Goal: Task Accomplishment & Management: Use online tool/utility

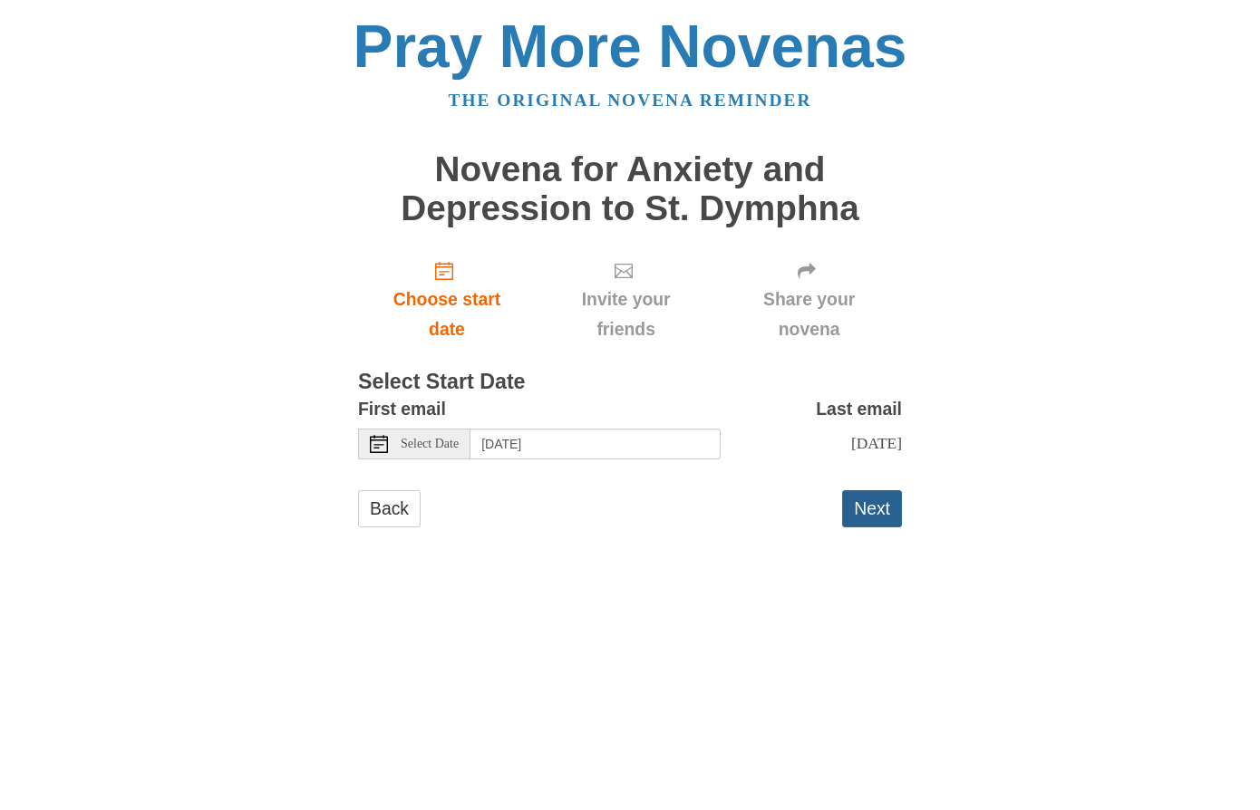
click at [876, 527] on button "Next" at bounding box center [872, 508] width 60 height 37
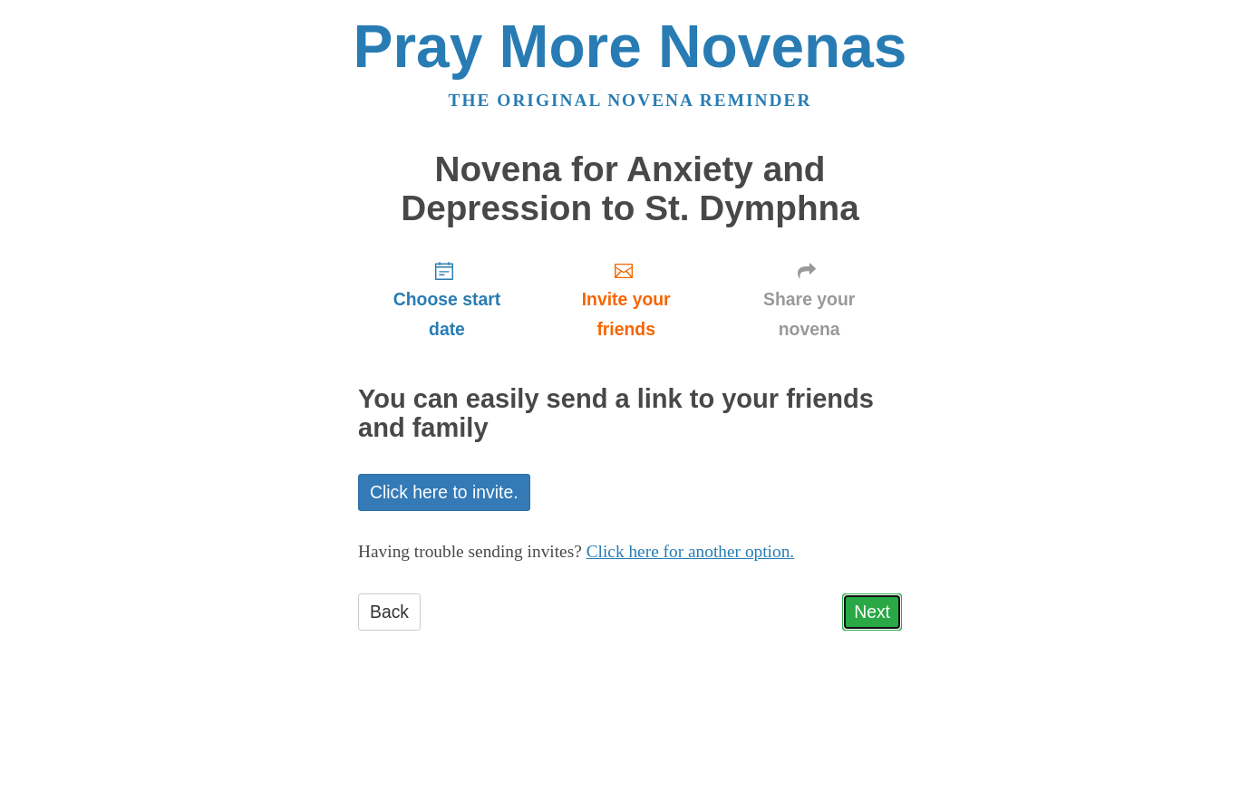
click at [856, 613] on link "Next" at bounding box center [872, 612] width 60 height 37
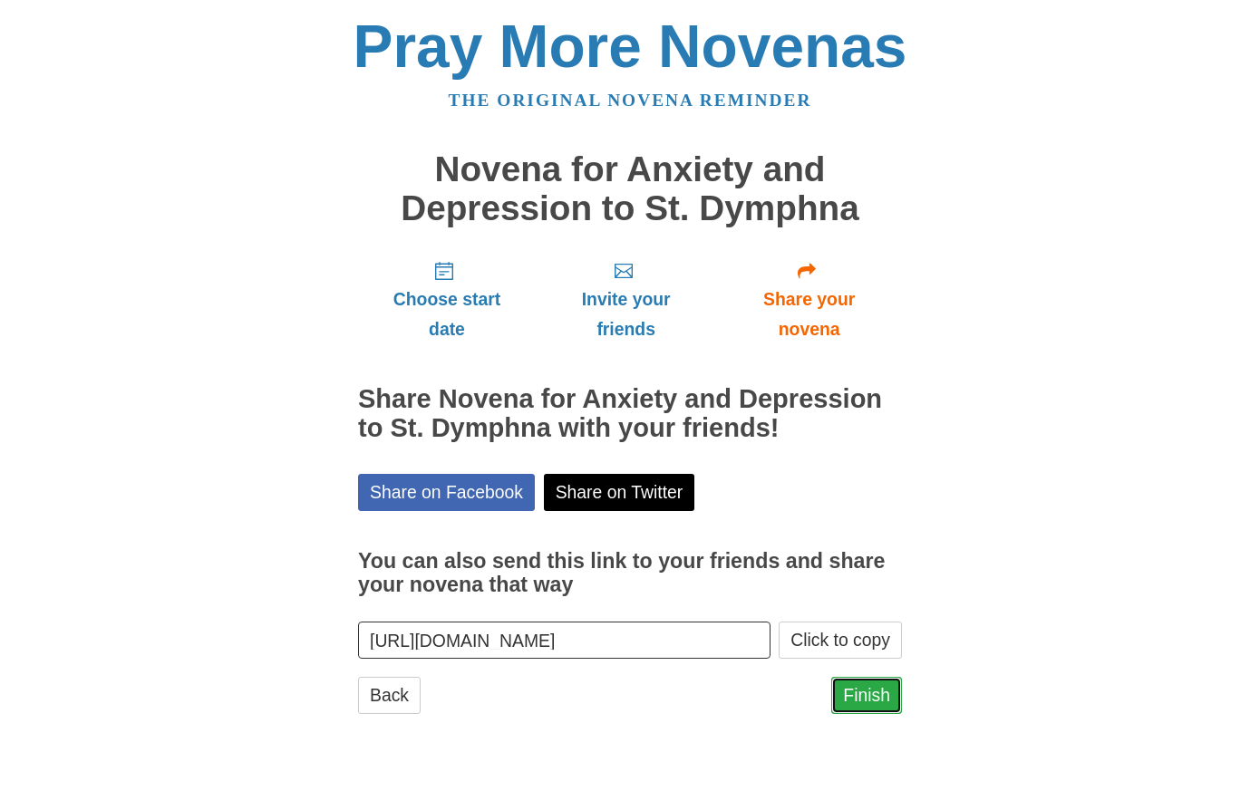
click at [850, 686] on link "Finish" at bounding box center [866, 695] width 71 height 37
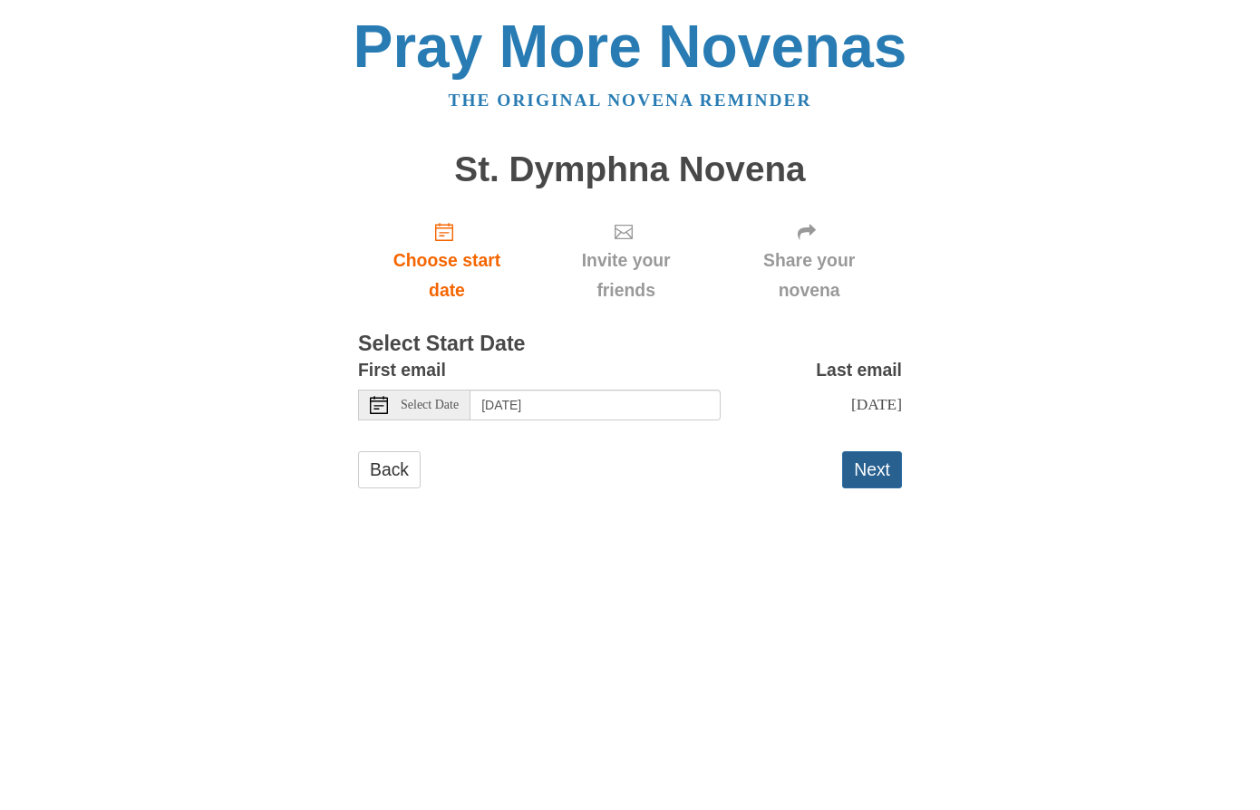
click at [869, 487] on button "Next" at bounding box center [872, 469] width 60 height 37
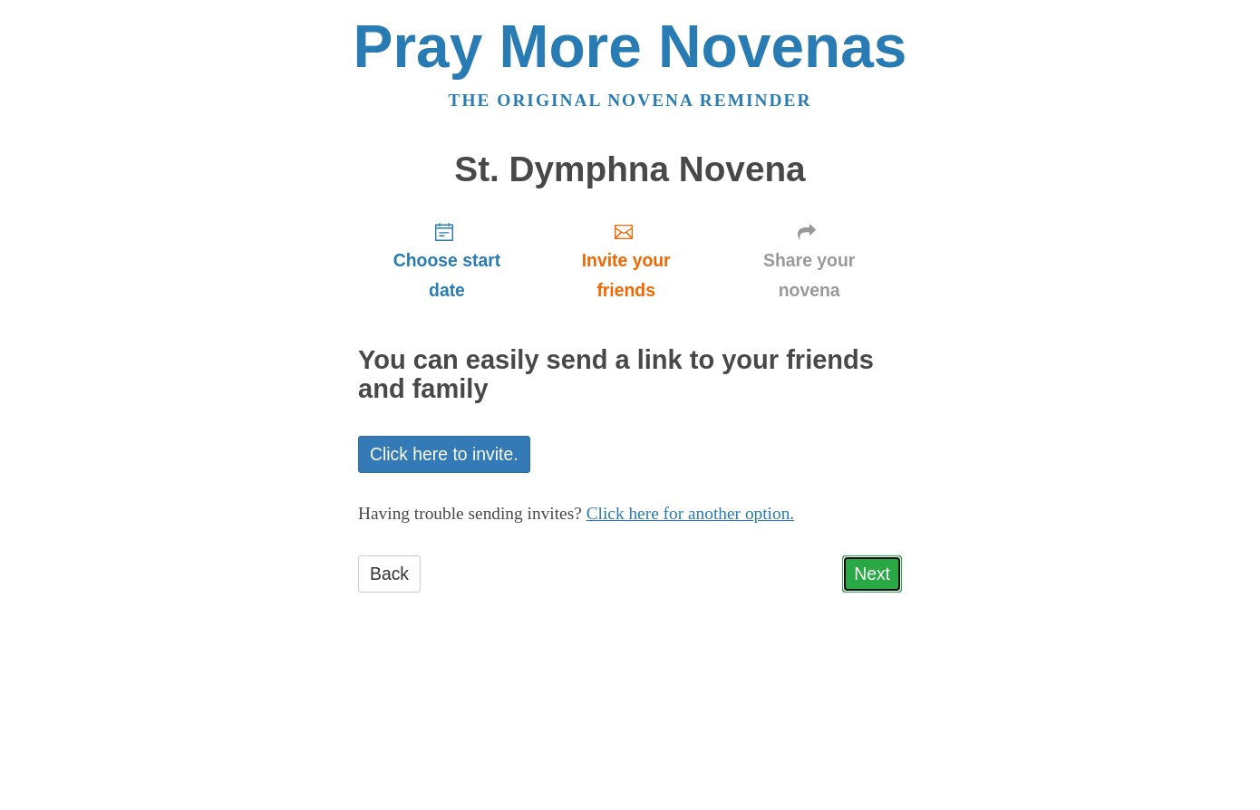
click at [865, 576] on link "Next" at bounding box center [872, 574] width 60 height 37
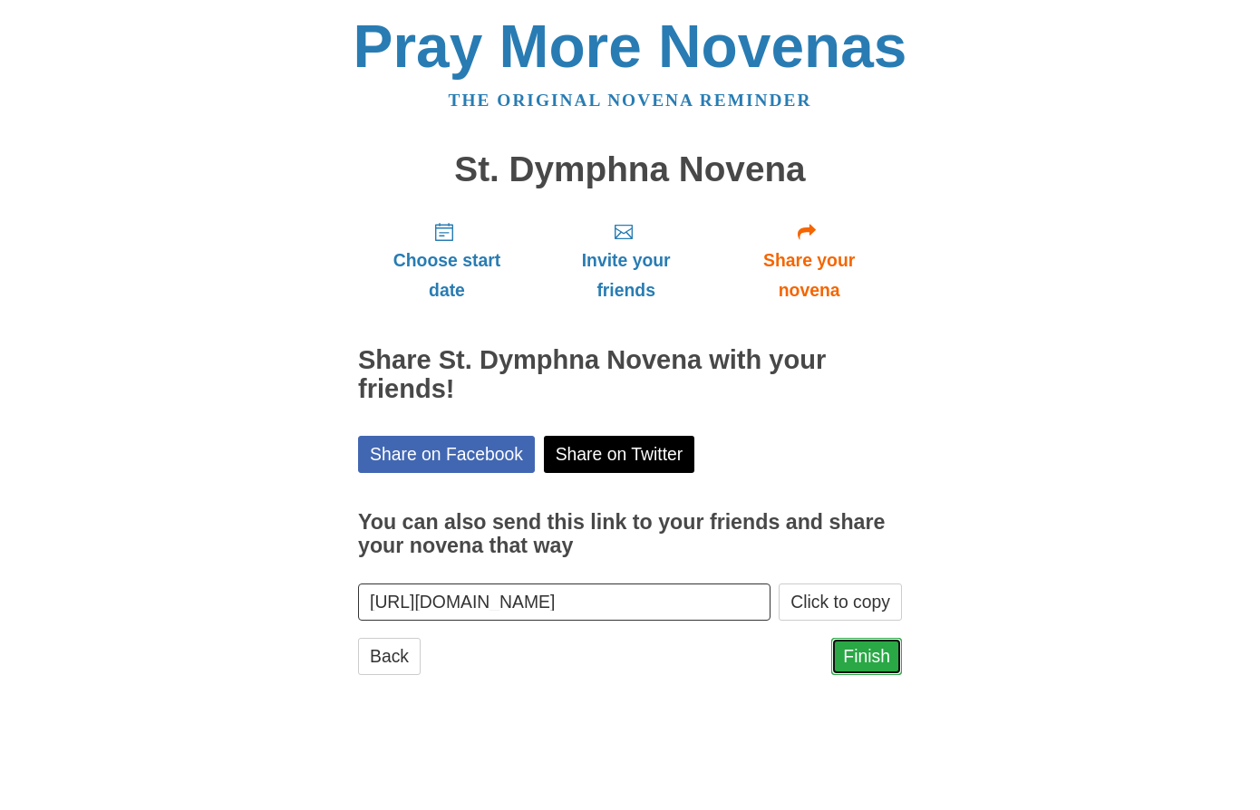
click at [866, 664] on link "Finish" at bounding box center [866, 656] width 71 height 37
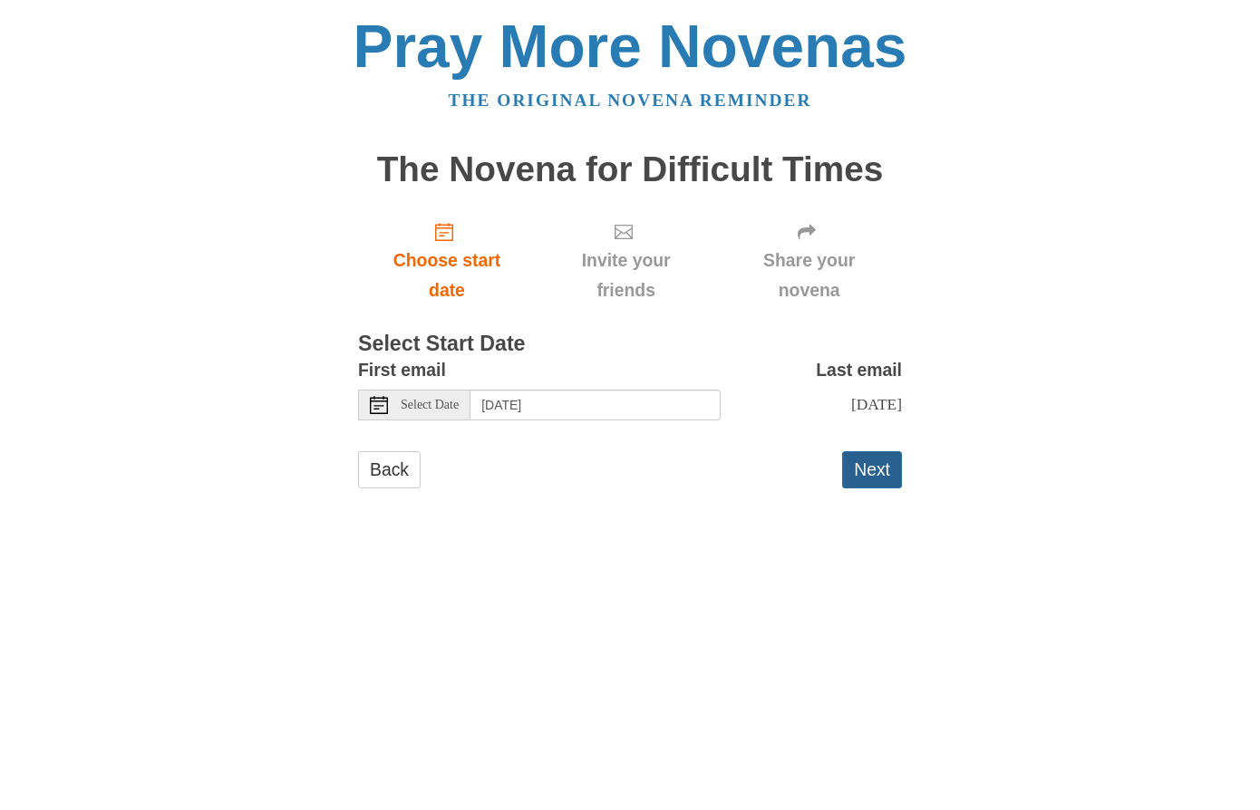
click at [874, 488] on button "Next" at bounding box center [872, 469] width 60 height 37
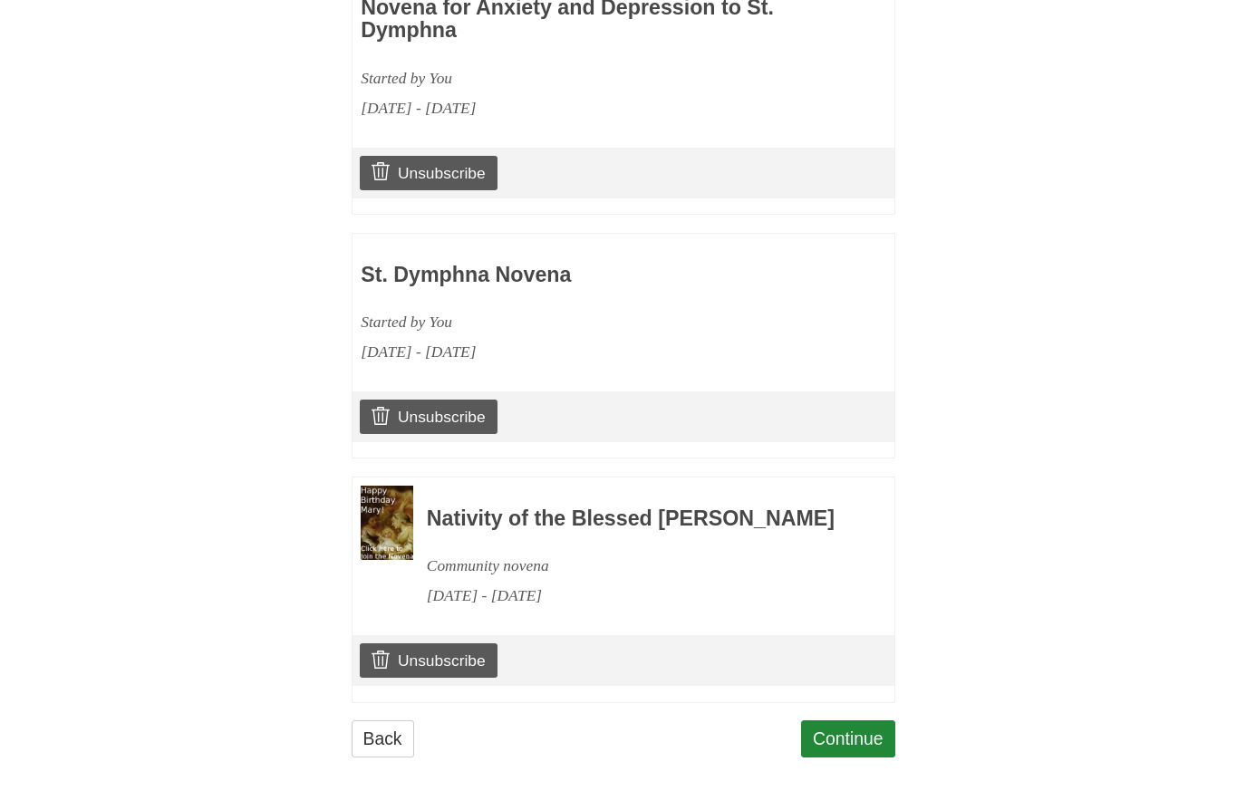
scroll to position [912, 0]
click at [871, 758] on link "Continue" at bounding box center [848, 739] width 94 height 37
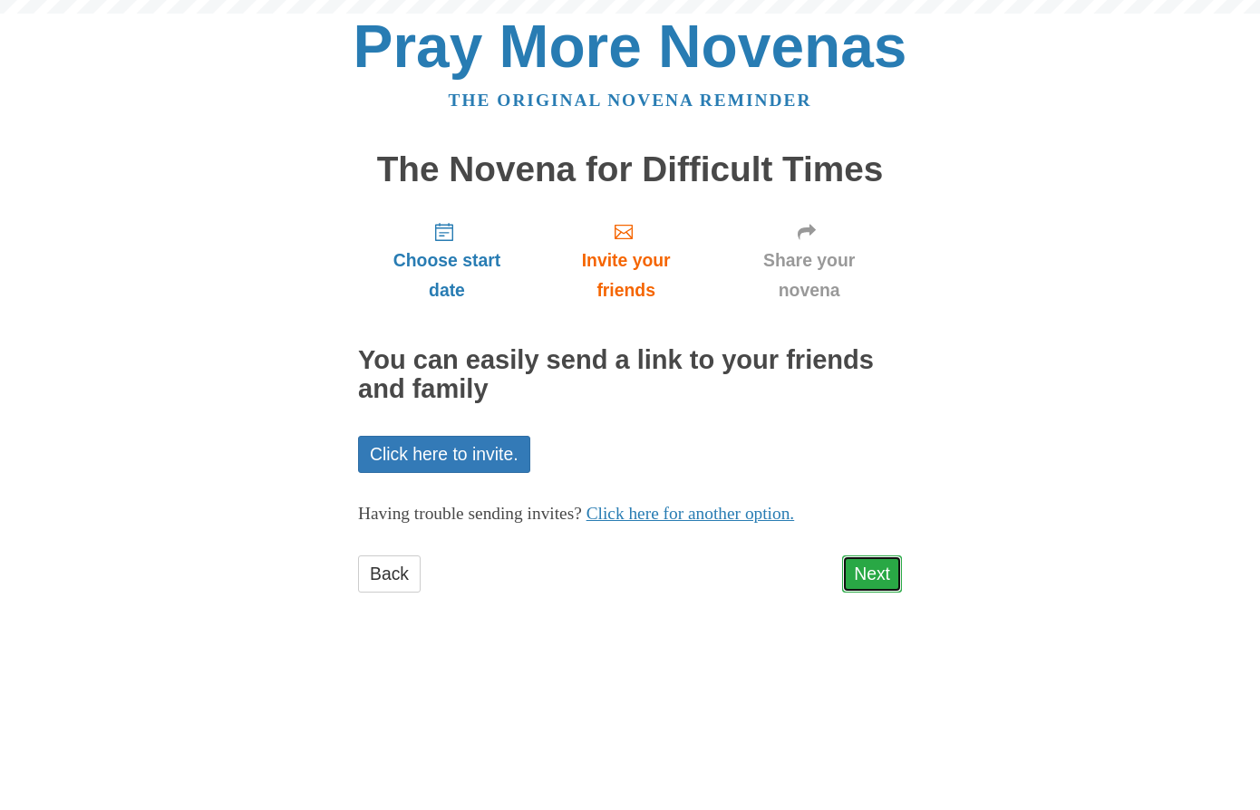
click at [887, 572] on link "Next" at bounding box center [872, 574] width 60 height 37
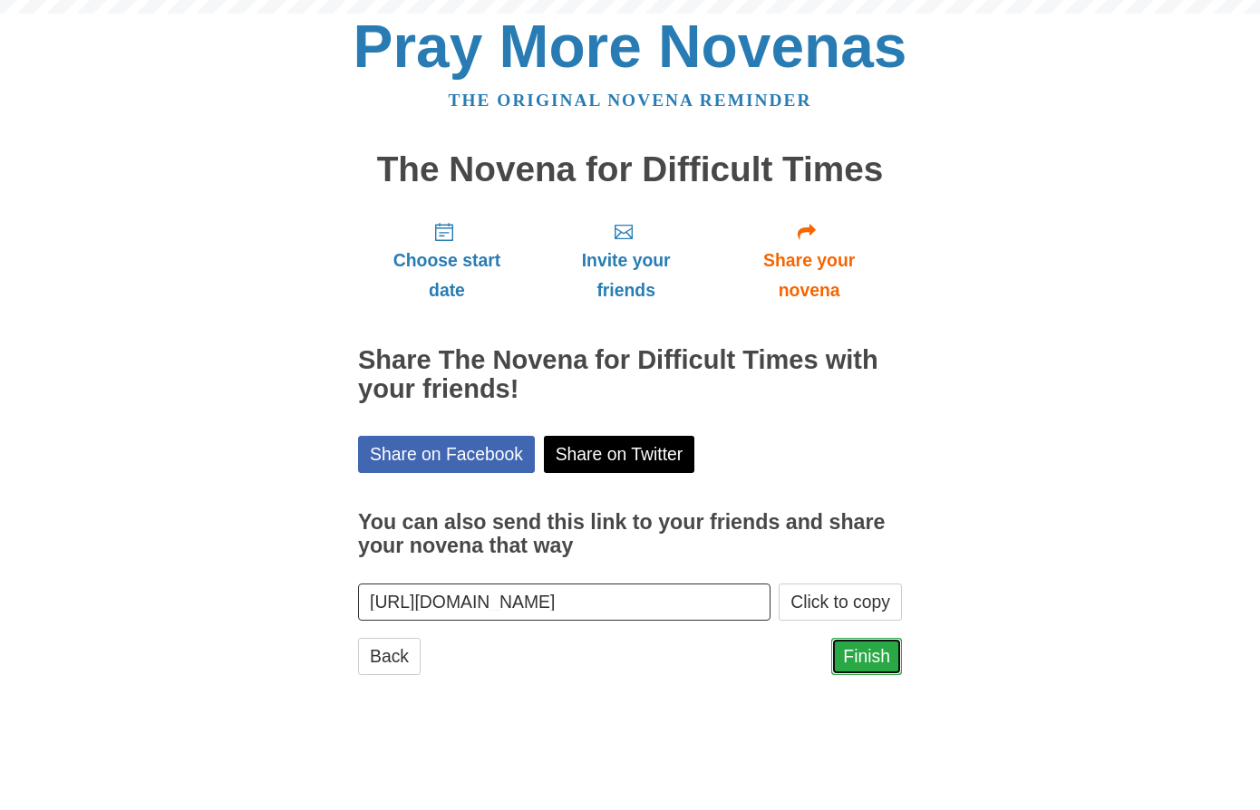
click at [857, 664] on link "Finish" at bounding box center [866, 656] width 71 height 37
